Goal: Use online tool/utility

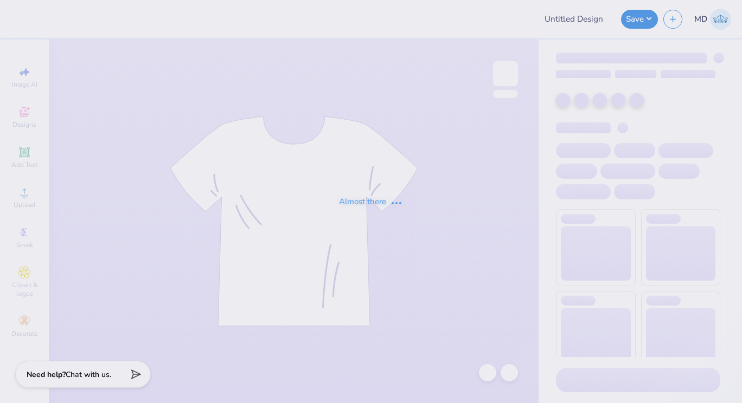
type input "FPS238683"
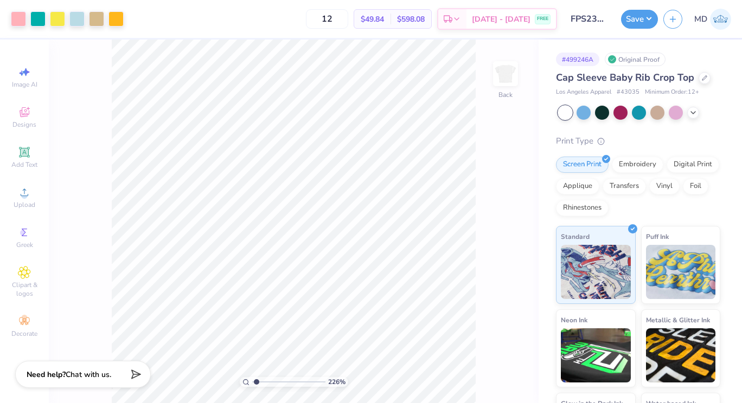
type input "1"
drag, startPoint x: 255, startPoint y: 382, endPoint x: 239, endPoint y: 381, distance: 16.8
click at [252, 381] on input "range" at bounding box center [288, 382] width 73 height 10
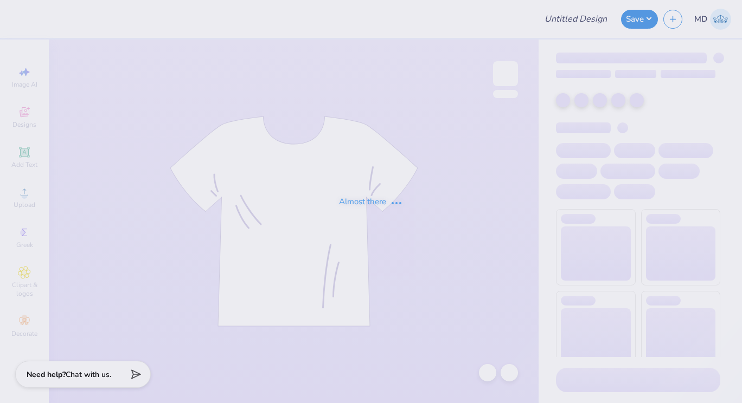
type input "FPS238473"
type input "FPS238585"
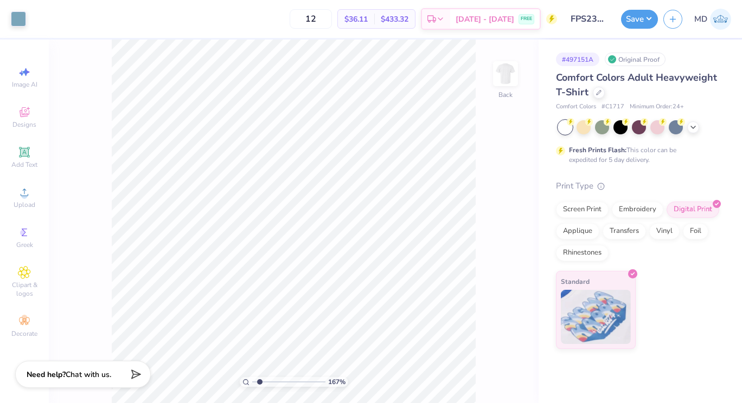
drag, startPoint x: 253, startPoint y: 382, endPoint x: 259, endPoint y: 383, distance: 6.5
type input "1.67"
click at [259, 383] on input "range" at bounding box center [288, 382] width 73 height 10
